Goal: Task Accomplishment & Management: Use online tool/utility

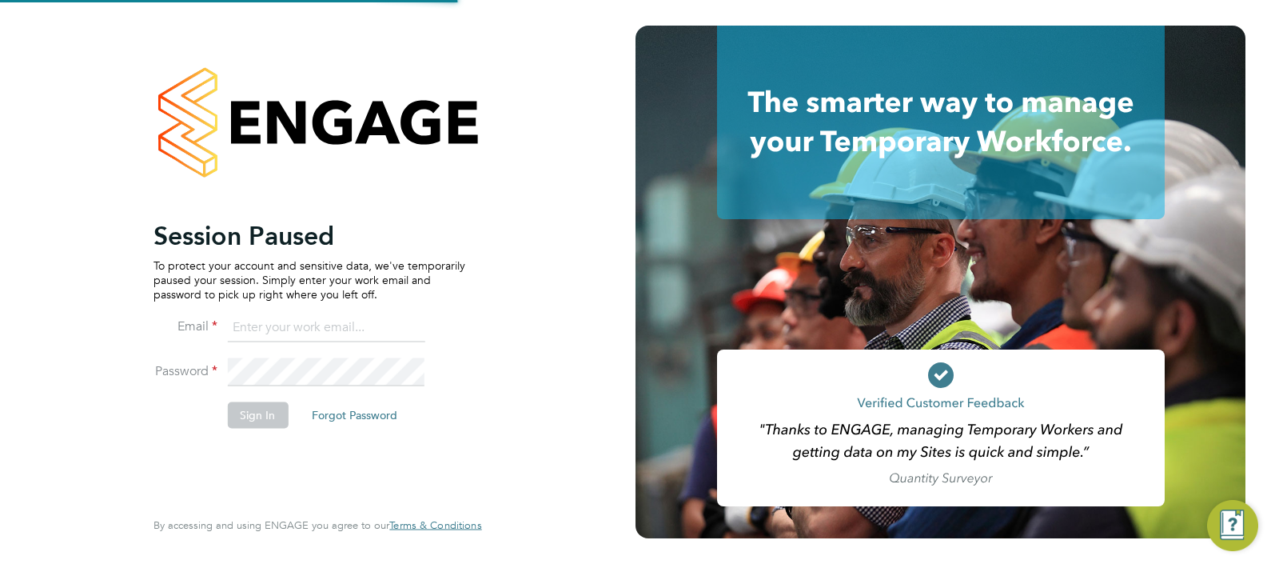
type input "[PERSON_NAME][EMAIL_ADDRESS][PERSON_NAME][DOMAIN_NAME]"
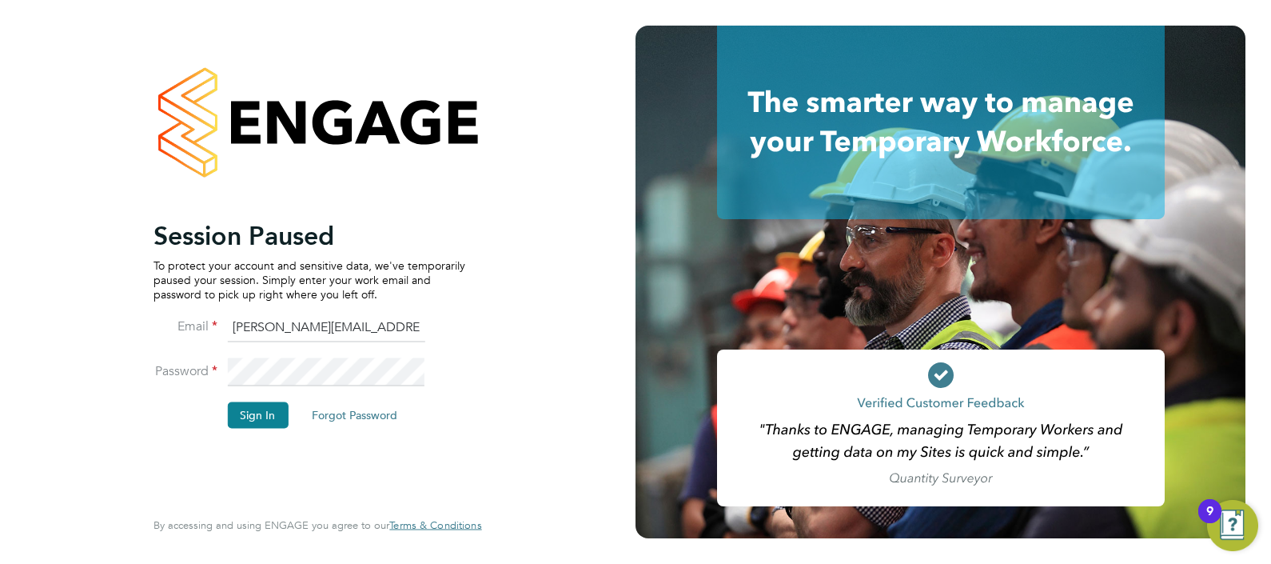
drag, startPoint x: 249, startPoint y: 414, endPoint x: 308, endPoint y: 417, distance: 58.5
click at [253, 413] on button "Sign In" at bounding box center [257, 415] width 61 height 26
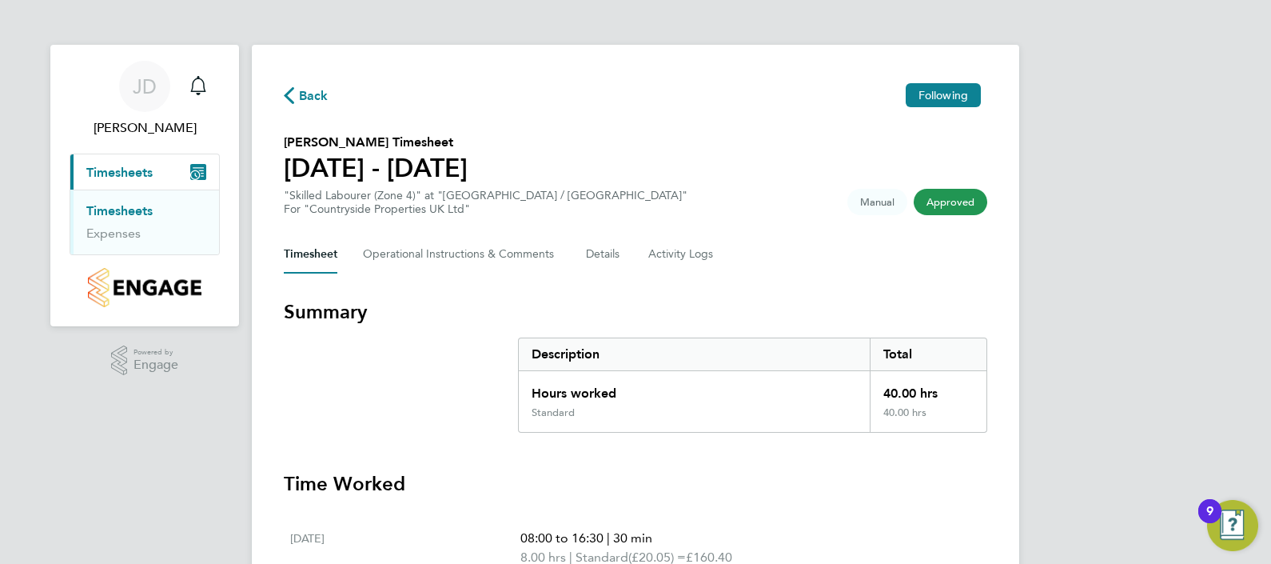
click at [144, 172] on span "Timesheets" at bounding box center [119, 172] width 66 height 15
click at [299, 93] on span "Back" at bounding box center [314, 95] width 30 height 19
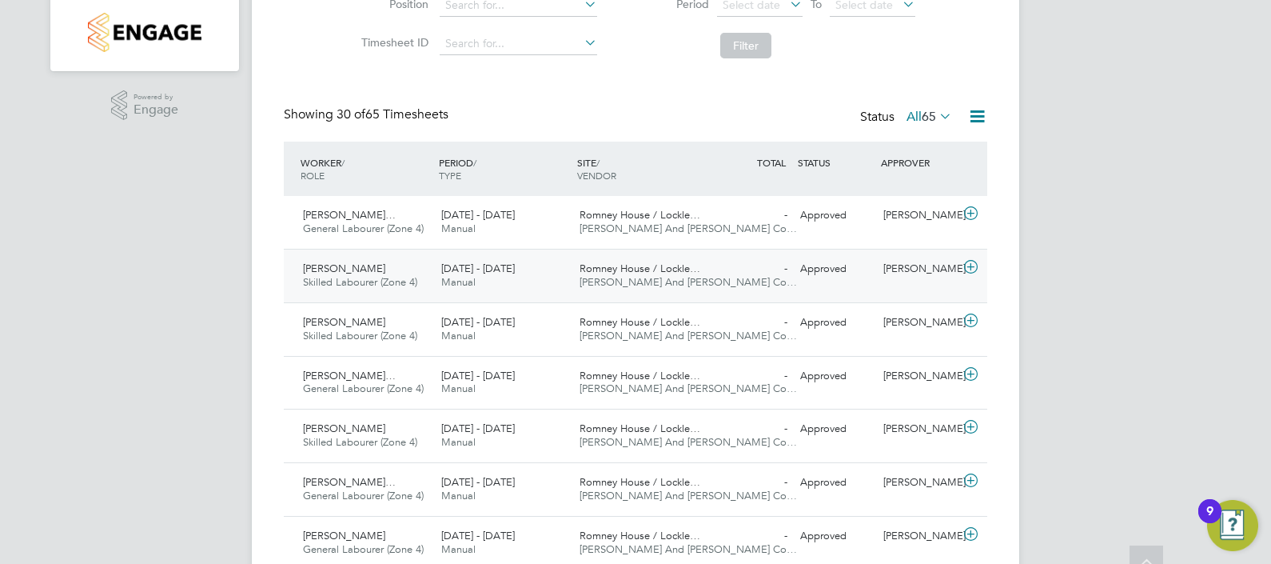
scroll to position [399, 0]
